Goal: Check status: Check status

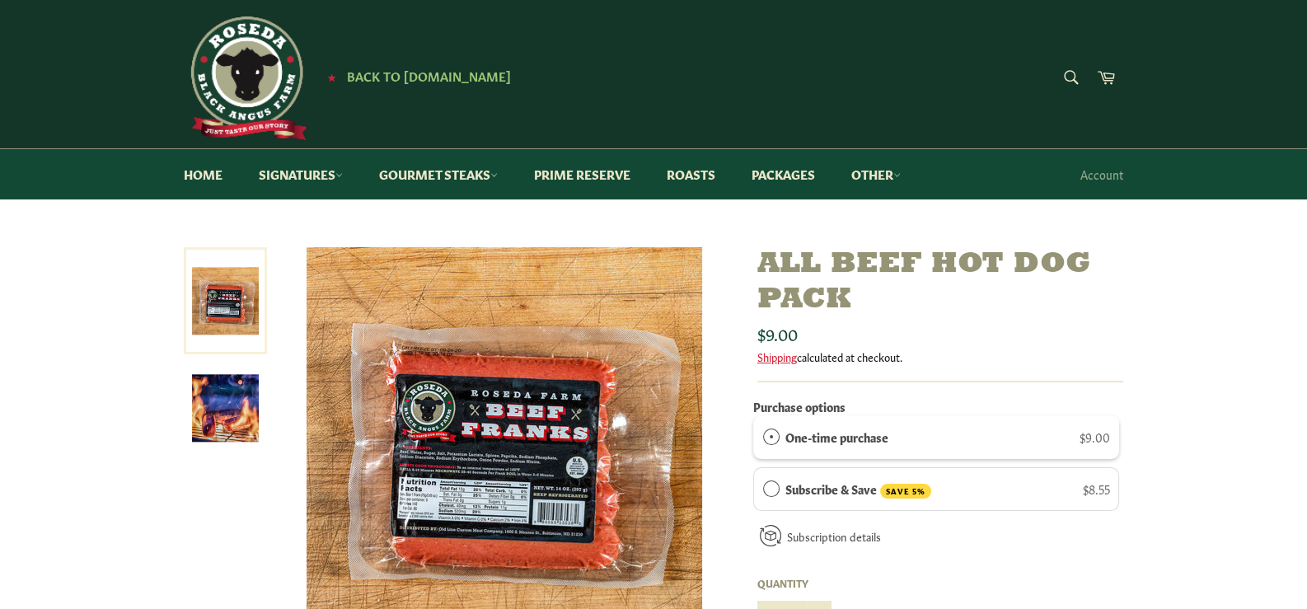
drag, startPoint x: 1247, startPoint y: 1, endPoint x: 888, endPoint y: 65, distance: 365.0
click at [888, 65] on div "Search Search Cart" at bounding box center [966, 78] width 313 height 37
click at [1104, 177] on link "Account" at bounding box center [1101, 174] width 59 height 49
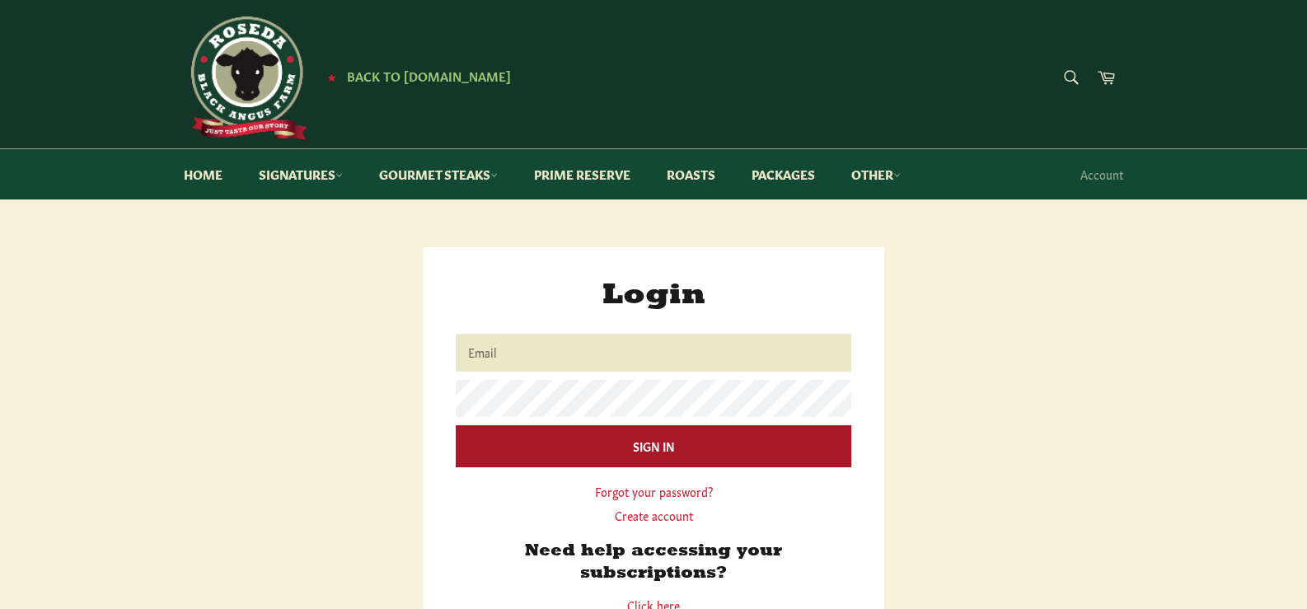
type input "[EMAIL_ADDRESS][DOMAIN_NAME]"
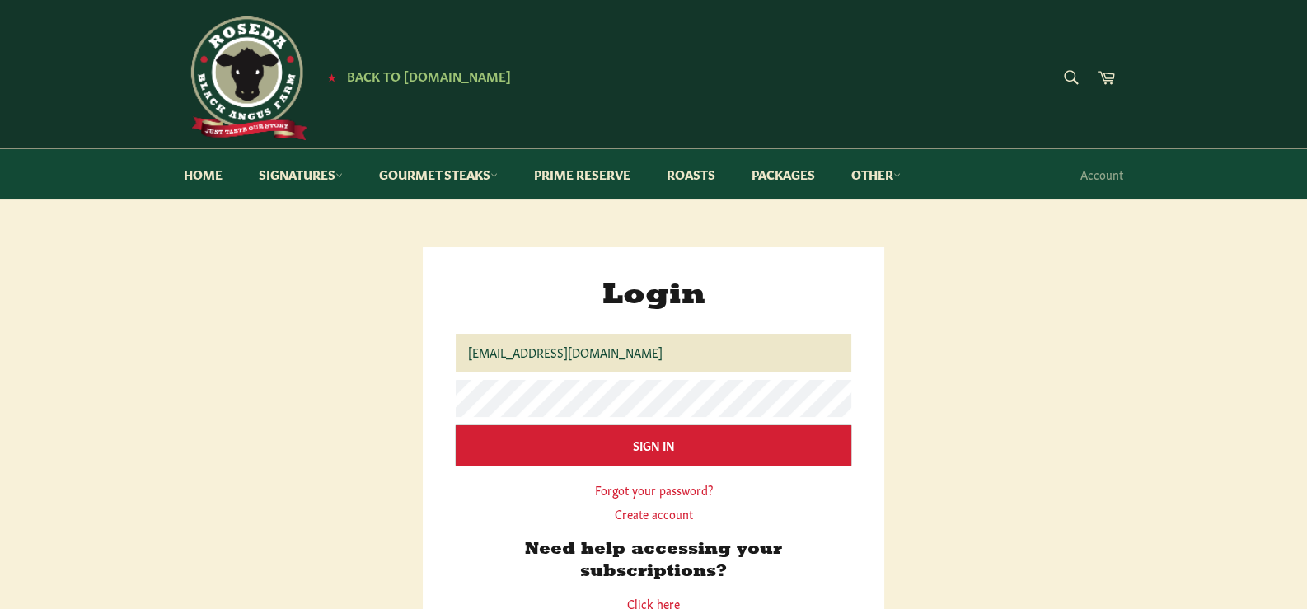
click at [625, 446] on input "Sign In" at bounding box center [654, 445] width 396 height 40
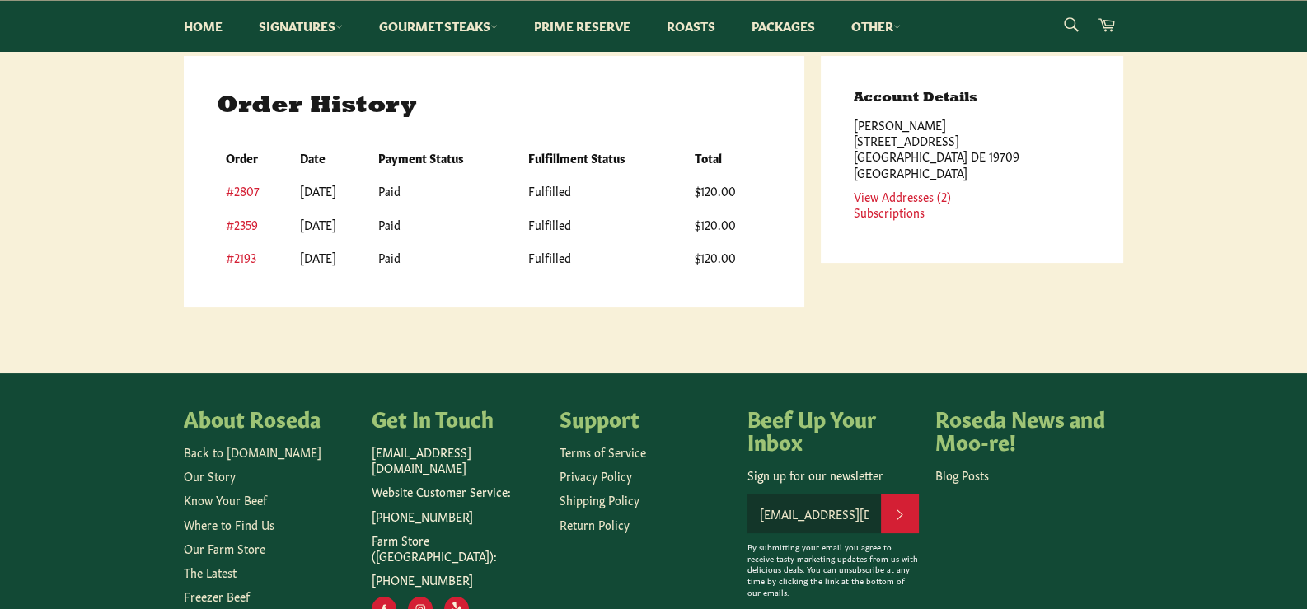
scroll to position [247, 0]
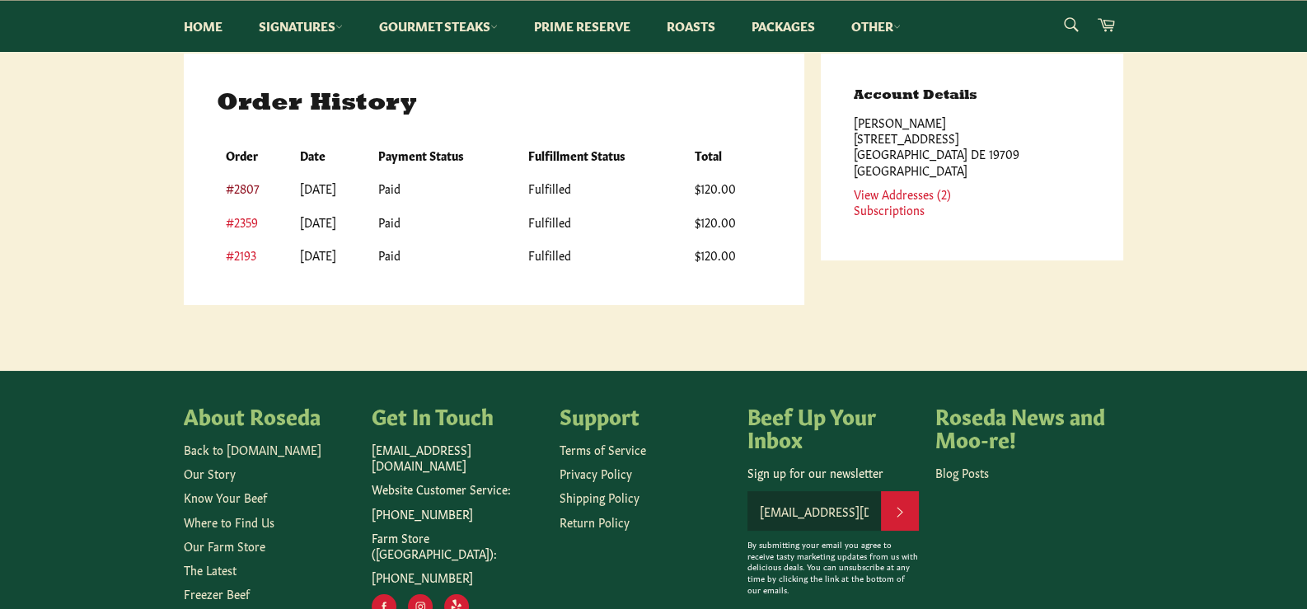
click at [247, 190] on link "#2807" at bounding box center [243, 188] width 34 height 16
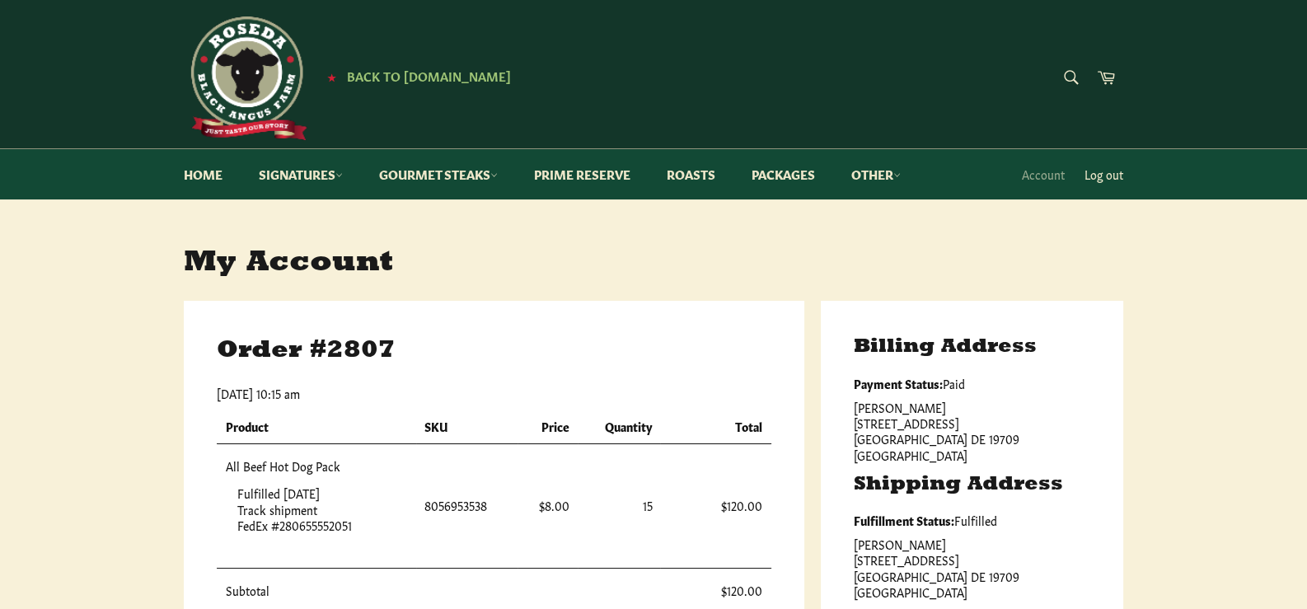
click at [1106, 175] on link "Log out" at bounding box center [1103, 174] width 55 height 49
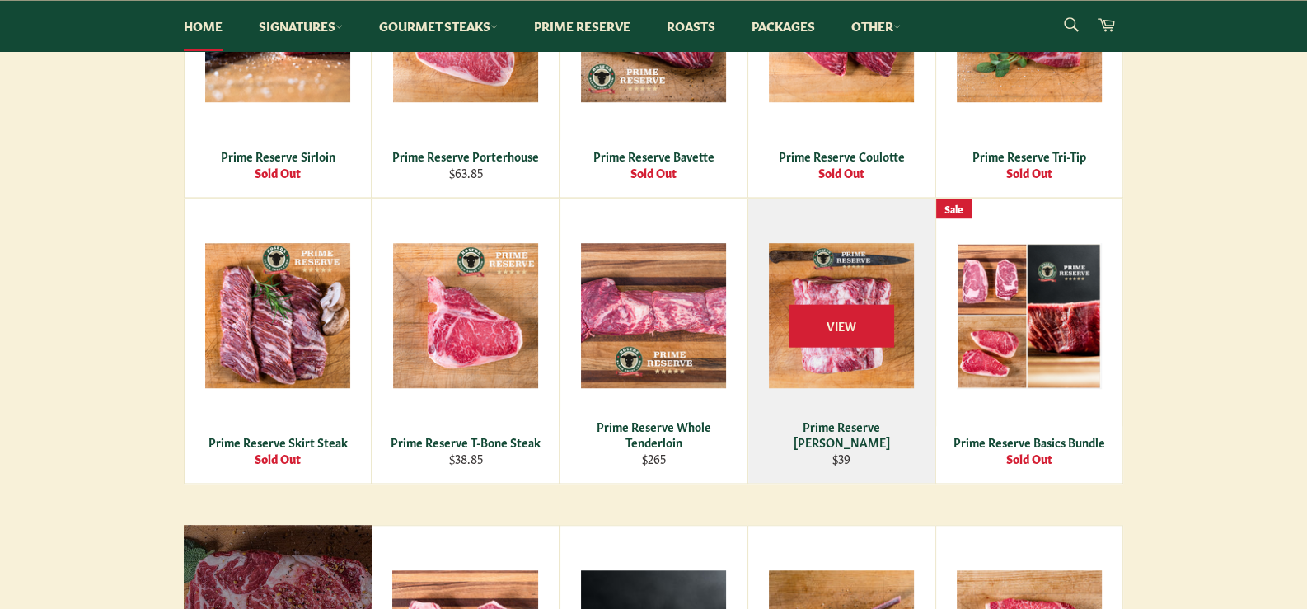
scroll to position [1813, 0]
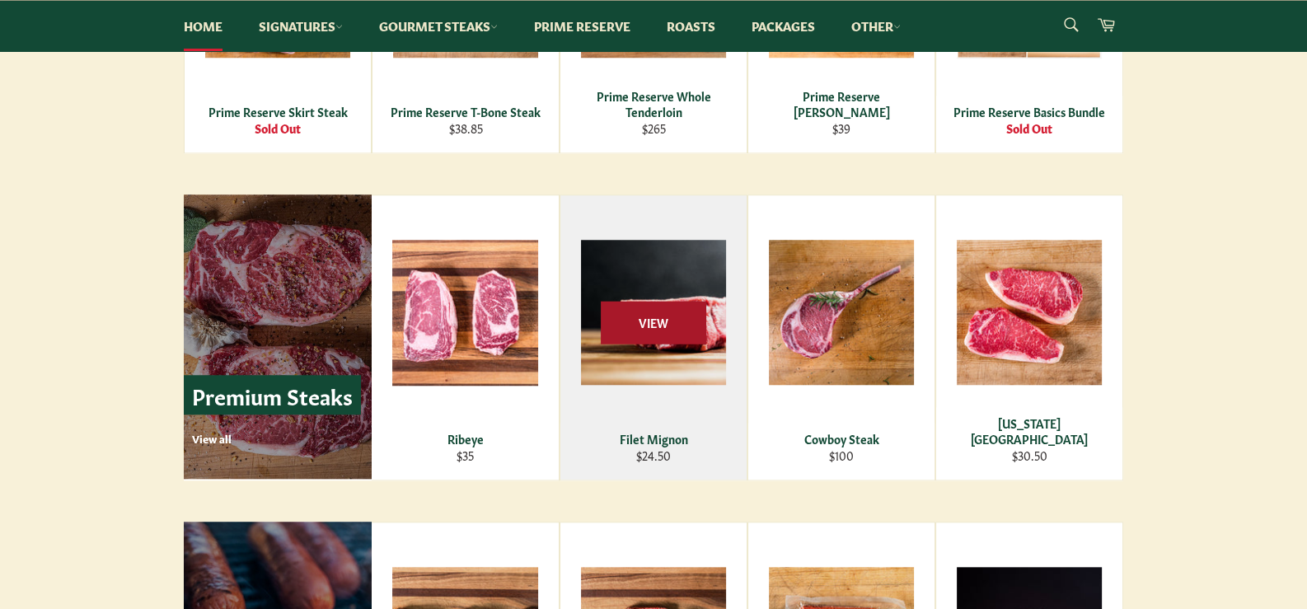
click at [659, 310] on span "View" at bounding box center [653, 323] width 105 height 42
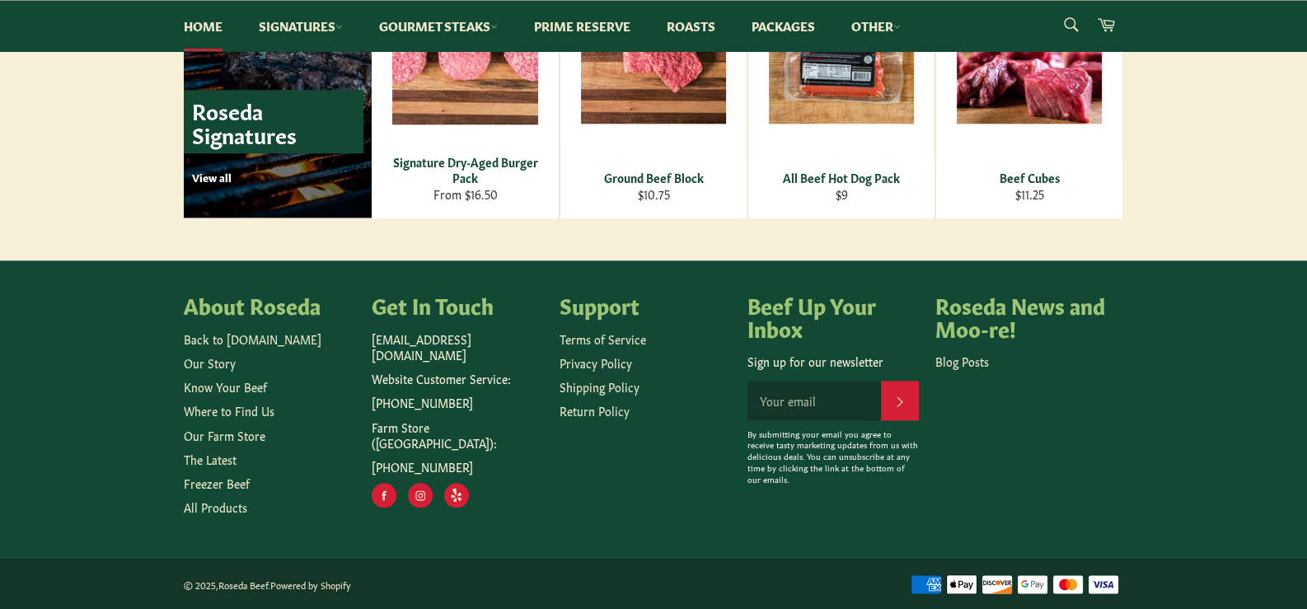
scroll to position [2402, 0]
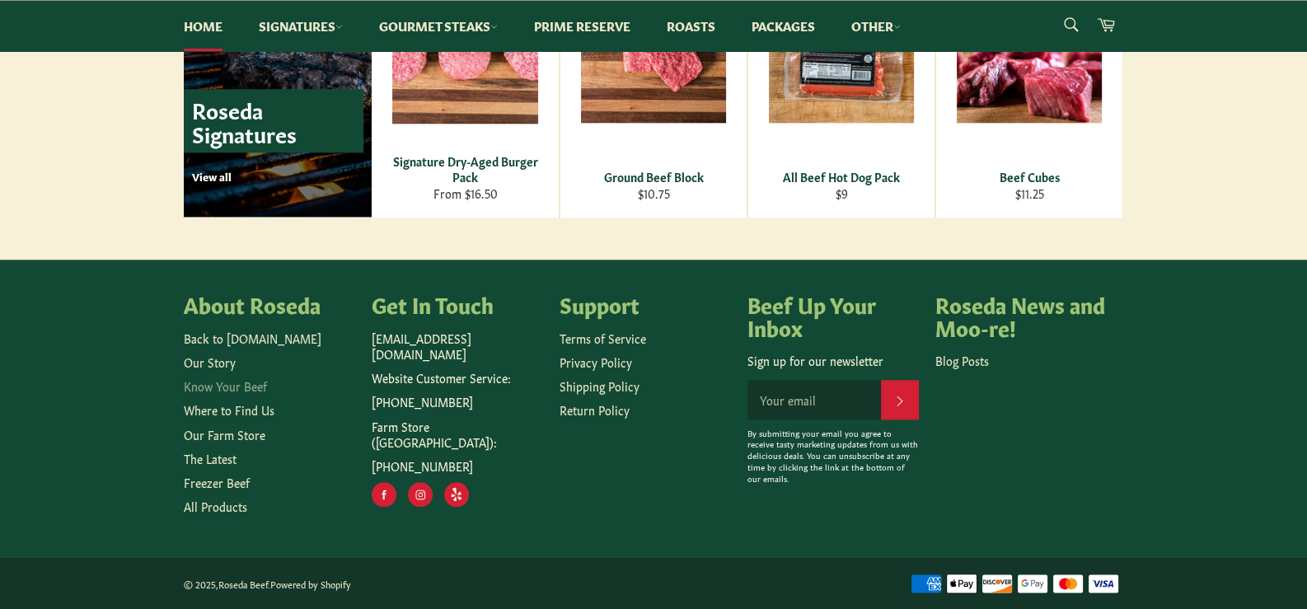
click at [236, 382] on link "Know Your Beef" at bounding box center [225, 385] width 83 height 16
